Goal: Task Accomplishment & Management: Complete application form

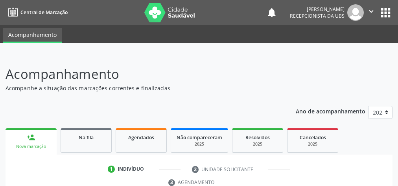
scroll to position [143, 0]
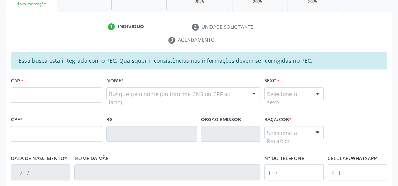
click at [365, 144] on div "CPF * RG Órgão emissor Raça/cor * Selecione a Raça/cor 01 - Branca 02 - Preta 0…" at bounding box center [199, 133] width 380 height 39
click at [55, 129] on input "text" at bounding box center [56, 134] width 91 height 16
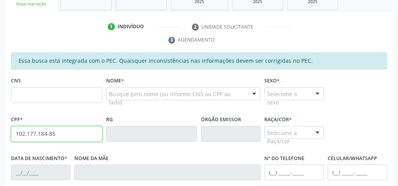
type input "102.177.184-85"
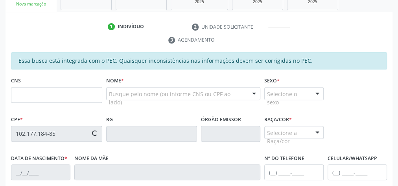
type input "704 3065 1646 2393"
type input "[DATE]"
type input "[PERSON_NAME] da Conceição"
type input "[PHONE_NUMBER]"
type input "06"
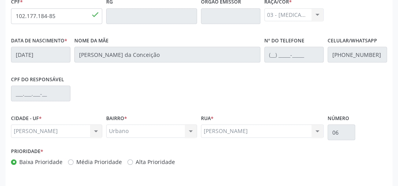
scroll to position [285, 0]
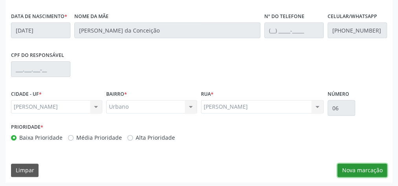
click at [379, 166] on button "Nova marcação" at bounding box center [362, 170] width 50 height 13
